Goal: Task Accomplishment & Management: Manage account settings

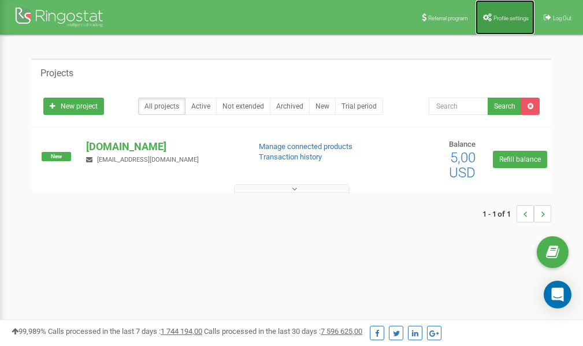
click at [507, 21] on link "Profile settings" at bounding box center [504, 17] width 59 height 35
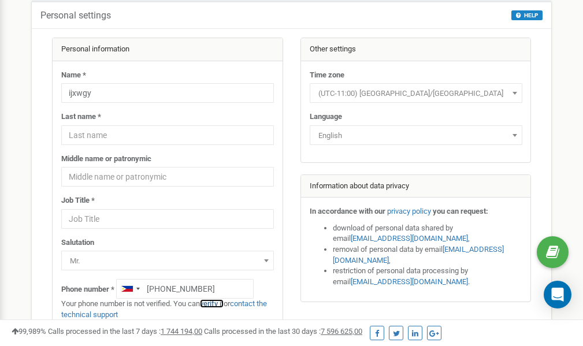
click at [220, 304] on link "verify it" at bounding box center [212, 303] width 24 height 9
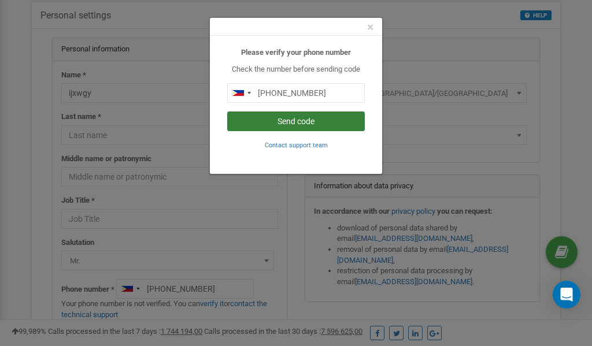
click at [303, 123] on button "Send code" at bounding box center [295, 121] width 137 height 20
